Goal: Complete application form

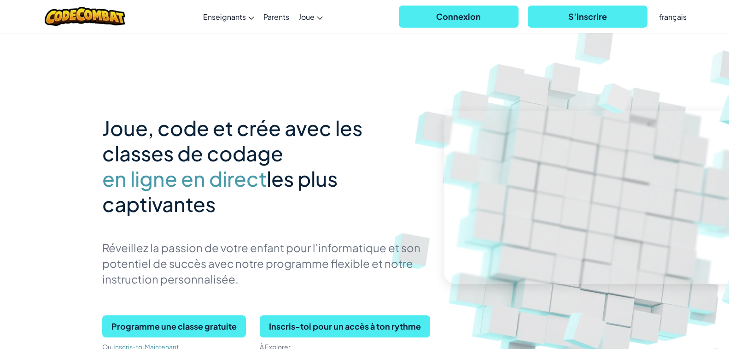
scroll to position [138, 0]
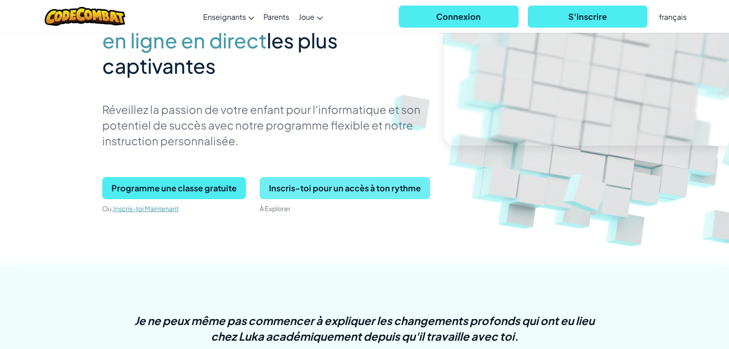
click at [355, 184] on span "Inscris-toi pour un accès à ton rythme" at bounding box center [345, 188] width 170 height 22
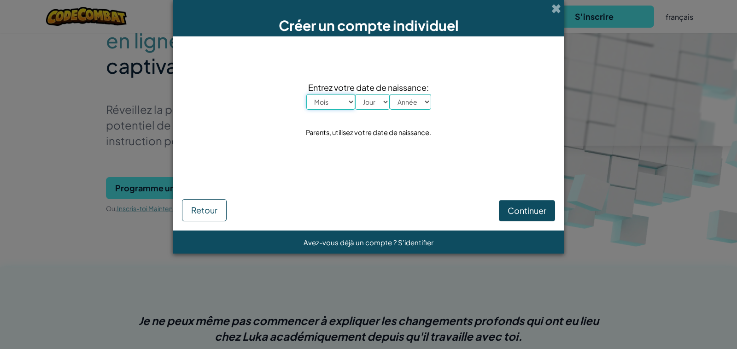
click at [322, 107] on select "Mois [PERSON_NAME] Mars Avril Mai Juin Juillet Août Septembre Octobre Novembre …" at bounding box center [330, 102] width 49 height 16
click at [350, 105] on select "Mois [PERSON_NAME] Mars Avril Mai Juin Juillet Août Septembre Octobre Novembre …" at bounding box center [330, 102] width 49 height 16
select select "2"
click at [306, 94] on select "Mois [PERSON_NAME] Mars Avril Mai Juin Juillet Août Septembre Octobre Novembre …" at bounding box center [330, 102] width 49 height 16
click at [370, 107] on select "Jour 1 2 3 4 5 6 7 8 9 10 11 12 13 14 15 16 17 18 19 20 21 22 23 24 25 26 27 28…" at bounding box center [372, 102] width 35 height 16
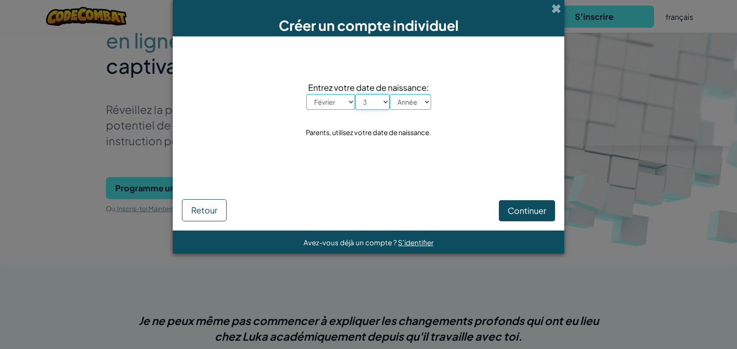
click at [355, 94] on select "Jour 1 2 3 4 5 6 7 8 9 10 11 12 13 14 15 16 17 18 19 20 21 22 23 24 25 26 27 28…" at bounding box center [372, 102] width 35 height 16
click at [383, 102] on select "Jour 1 2 3 4 5 6 7 8 9 10 11 12 13 14 15 16 17 18 19 20 21 22 23 24 25 26 27 28…" at bounding box center [372, 102] width 35 height 16
select select "4"
click at [355, 94] on select "Jour 1 2 3 4 5 6 7 8 9 10 11 12 13 14 15 16 17 18 19 20 21 22 23 24 25 26 27 28…" at bounding box center [372, 102] width 35 height 16
click at [412, 102] on select "Année 2025 2024 2023 2022 2021 2020 2019 2018 2017 2016 2015 2014 2013 2012 201…" at bounding box center [410, 102] width 41 height 16
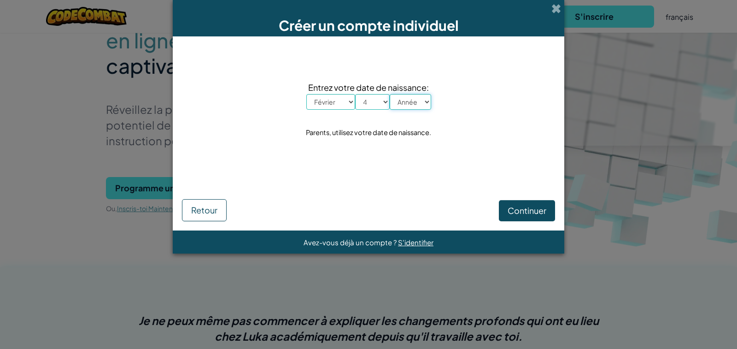
select select "2013"
click at [390, 94] on select "Année 2025 2024 2023 2022 2021 2020 2019 2018 2017 2016 2015 2014 2013 2012 201…" at bounding box center [410, 102] width 41 height 16
click at [529, 212] on span "Continuer" at bounding box center [527, 210] width 39 height 11
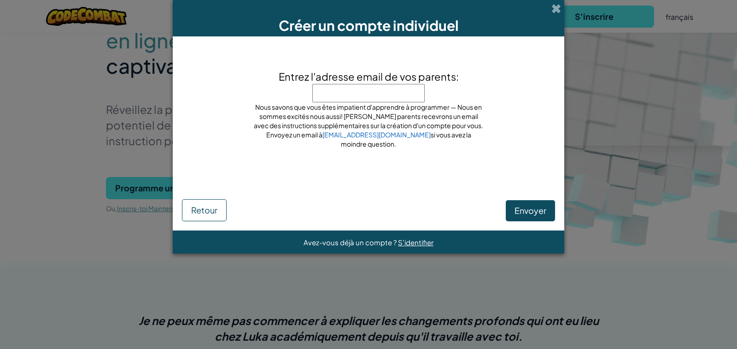
click at [383, 97] on input "Entrez l'adresse email de vos parents:" at bounding box center [368, 93] width 112 height 18
click at [380, 131] on link "[EMAIL_ADDRESS][DOMAIN_NAME]" at bounding box center [376, 134] width 108 height 8
click at [553, 11] on span at bounding box center [556, 9] width 10 height 10
